Goal: Find specific page/section: Find specific page/section

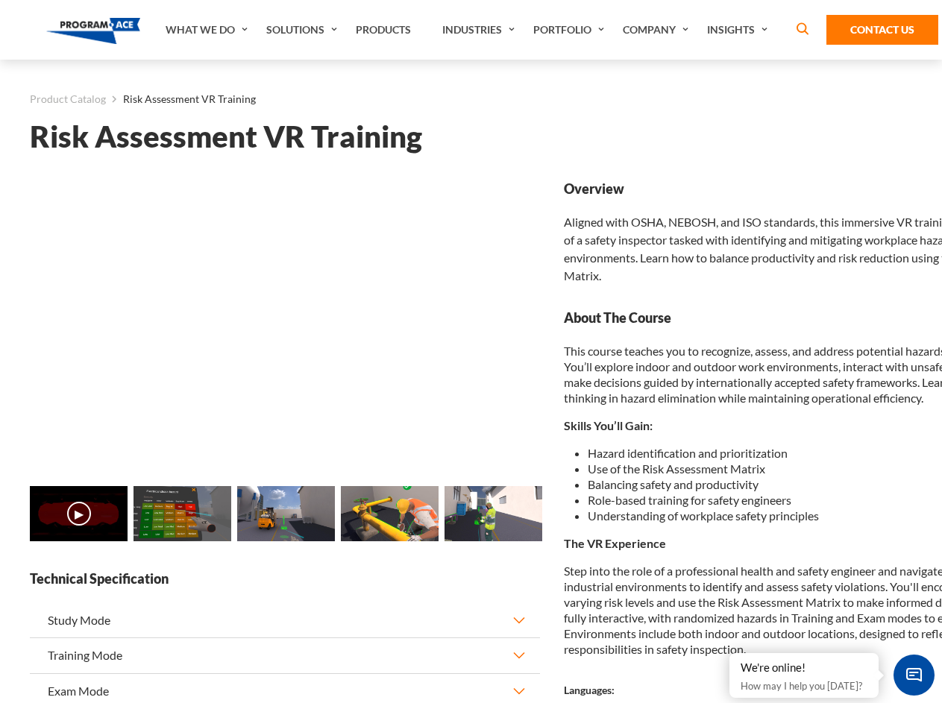
click at [304, 30] on link "Solutions" at bounding box center [303, 30] width 89 height 60
click at [0, 0] on div "AI & Computer Vision Solutions Computer Vision Quality Control AI tools for fas…" at bounding box center [0, 0] width 0 height 0
click at [0, 0] on div "AI & Computer Vision Solutions Virtual Training Solutions Virtual Tour Solution…" at bounding box center [0, 0] width 0 height 0
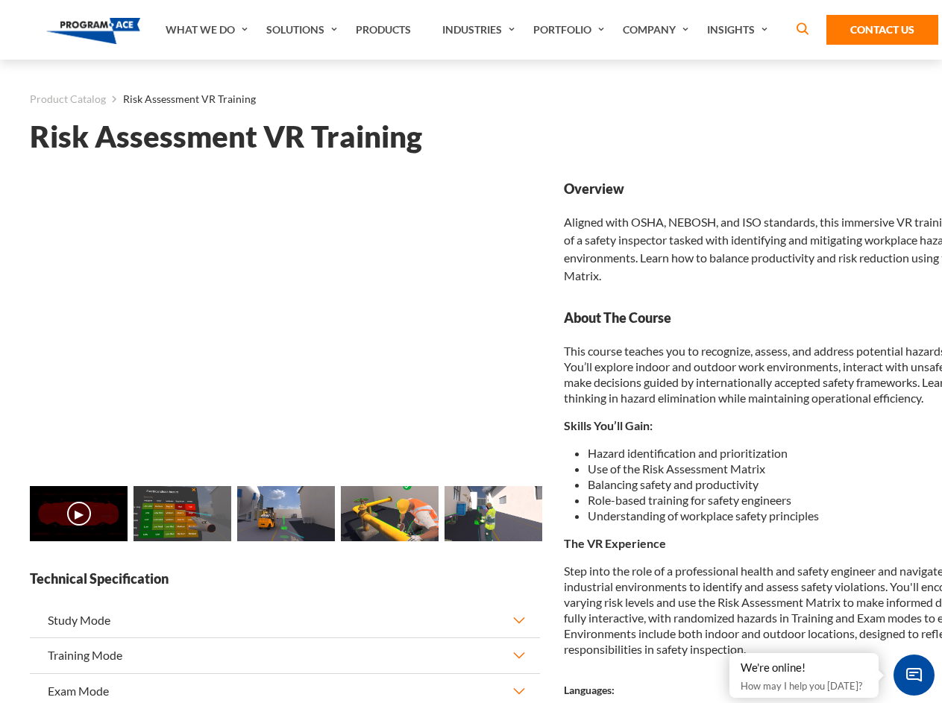
click at [0, 0] on div "AI & Computer Vision Solutions Virtual Training Solutions Virtual Tour Solution…" at bounding box center [0, 0] width 0 height 0
click at [0, 0] on div "AI & Computer Vision Solutions Computer Vision Quality Control AI tools for fas…" at bounding box center [0, 0] width 0 height 0
